Goal: Task Accomplishment & Management: Complete application form

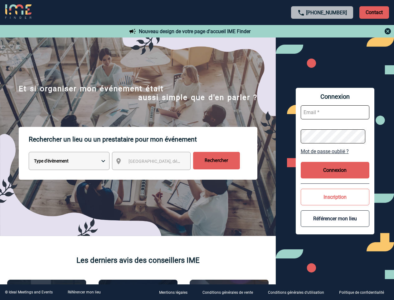
click at [197, 150] on p "Rechercher un lieu ou un prestataire pour mon événement" at bounding box center [143, 139] width 229 height 25
click at [374, 12] on p "Contact" at bounding box center [375, 12] width 30 height 12
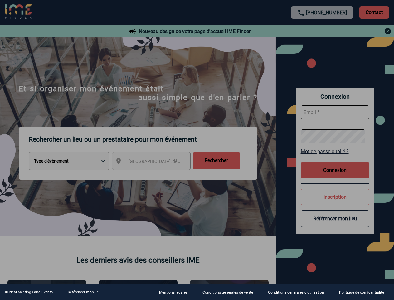
click at [323, 31] on div at bounding box center [197, 150] width 394 height 300
click at [157, 162] on div at bounding box center [197, 150] width 394 height 300
click at [335, 151] on div at bounding box center [197, 150] width 394 height 300
click at [335, 170] on div at bounding box center [197, 150] width 394 height 300
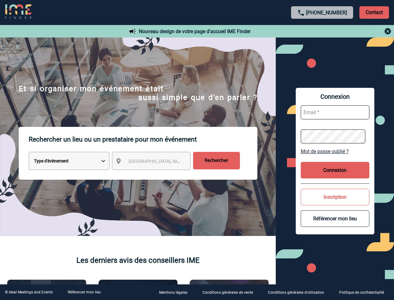
click at [335, 197] on button "Inscription" at bounding box center [335, 197] width 69 height 17
click at [335, 218] on button "Référencer mon lieu" at bounding box center [335, 218] width 69 height 17
click at [84, 292] on link "Référencer mon lieu" at bounding box center [84, 292] width 33 height 4
